Goal: Information Seeking & Learning: Learn about a topic

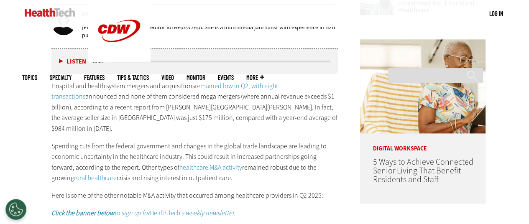
scroll to position [415, 0]
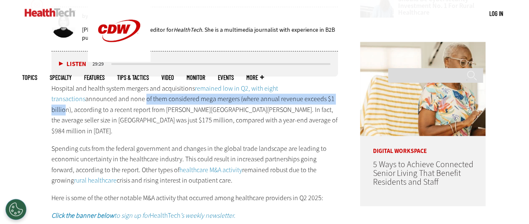
drag, startPoint x: 109, startPoint y: 97, endPoint x: 308, endPoint y: 97, distance: 199.0
click at [308, 97] on p "Hospital and health system mergers and acquisitions remained low in Q2, with ei…" at bounding box center [194, 110] width 287 height 54
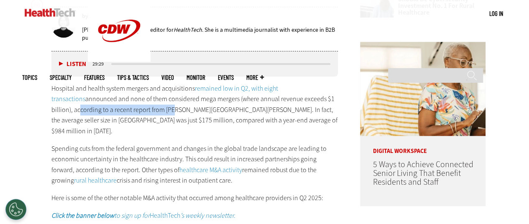
drag, startPoint x: 55, startPoint y: 110, endPoint x: 149, endPoint y: 109, distance: 94.1
click at [149, 109] on p "Hospital and health system mergers and acquisitions remained low in Q2, with ei…" at bounding box center [194, 110] width 287 height 54
click at [65, 112] on p "Hospital and health system mergers and acquisitions remained low in Q2, with ei…" at bounding box center [194, 110] width 287 height 54
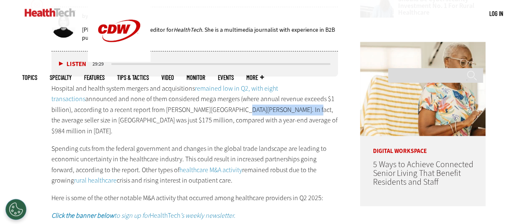
drag, startPoint x: 201, startPoint y: 106, endPoint x: 263, endPoint y: 106, distance: 61.4
click at [263, 106] on p "Hospital and health system mergers and acquisitions remained low in Q2, with ei…" at bounding box center [194, 110] width 287 height 54
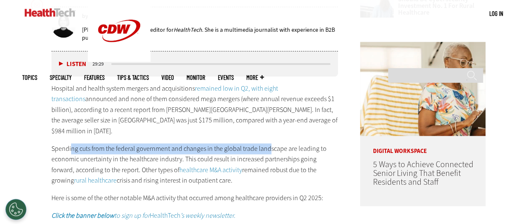
drag, startPoint x: 72, startPoint y: 133, endPoint x: 268, endPoint y: 138, distance: 195.7
click at [268, 143] on p "Spending cuts from the federal government and changes in the global trade lands…" at bounding box center [194, 164] width 287 height 43
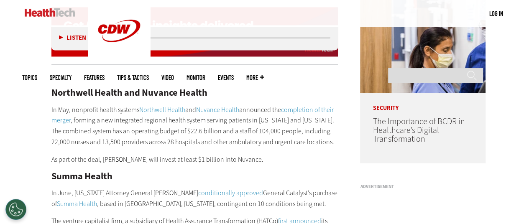
scroll to position [624, 0]
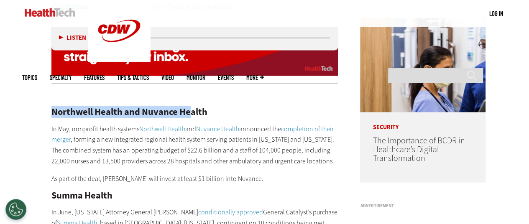
drag, startPoint x: 93, startPoint y: 105, endPoint x: 192, endPoint y: 105, distance: 99.5
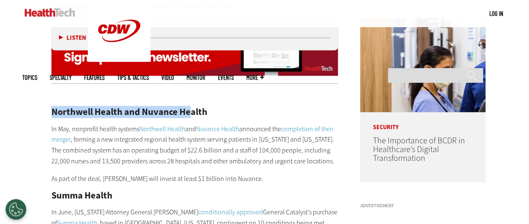
click at [192, 107] on h2 "Northwell Health and Nuvance Health" at bounding box center [194, 111] width 287 height 9
click at [147, 107] on h2 "Northwell Health and Nuvance Health" at bounding box center [194, 111] width 287 height 9
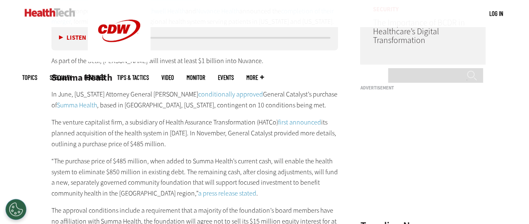
scroll to position [750, 0]
